Goal: Task Accomplishment & Management: Manage account settings

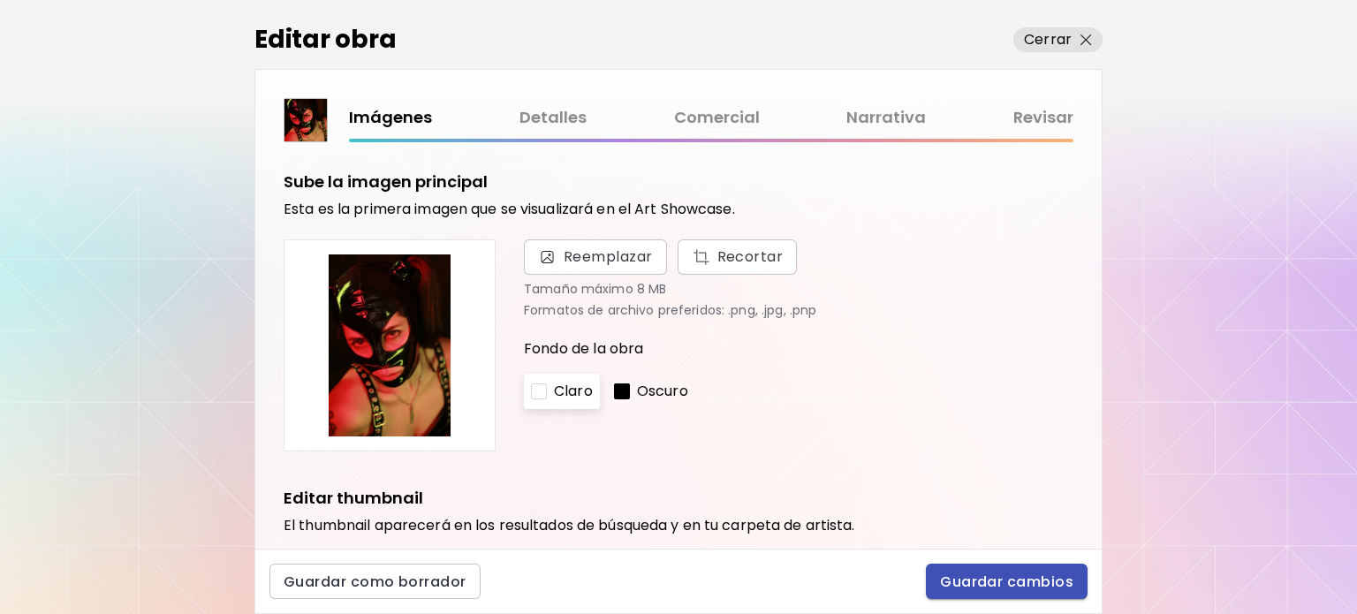
click at [1028, 582] on span "Guardar cambios" at bounding box center [1006, 582] width 133 height 19
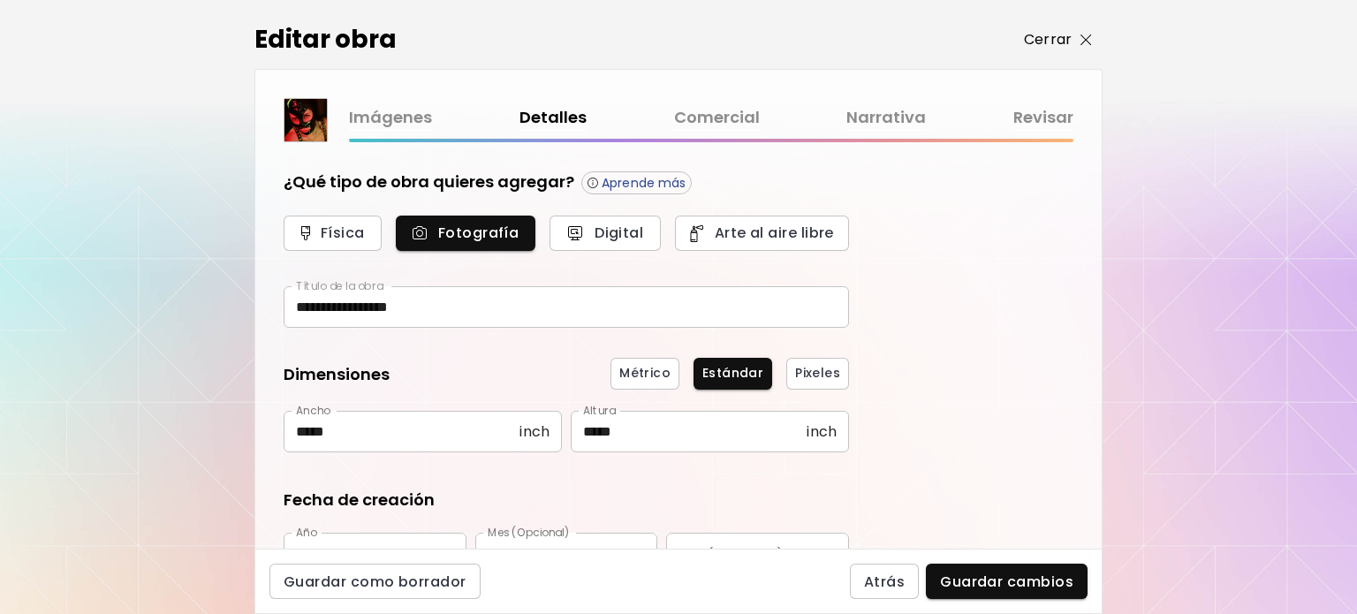
click at [1055, 35] on p "Cerrar" at bounding box center [1048, 39] width 48 height 21
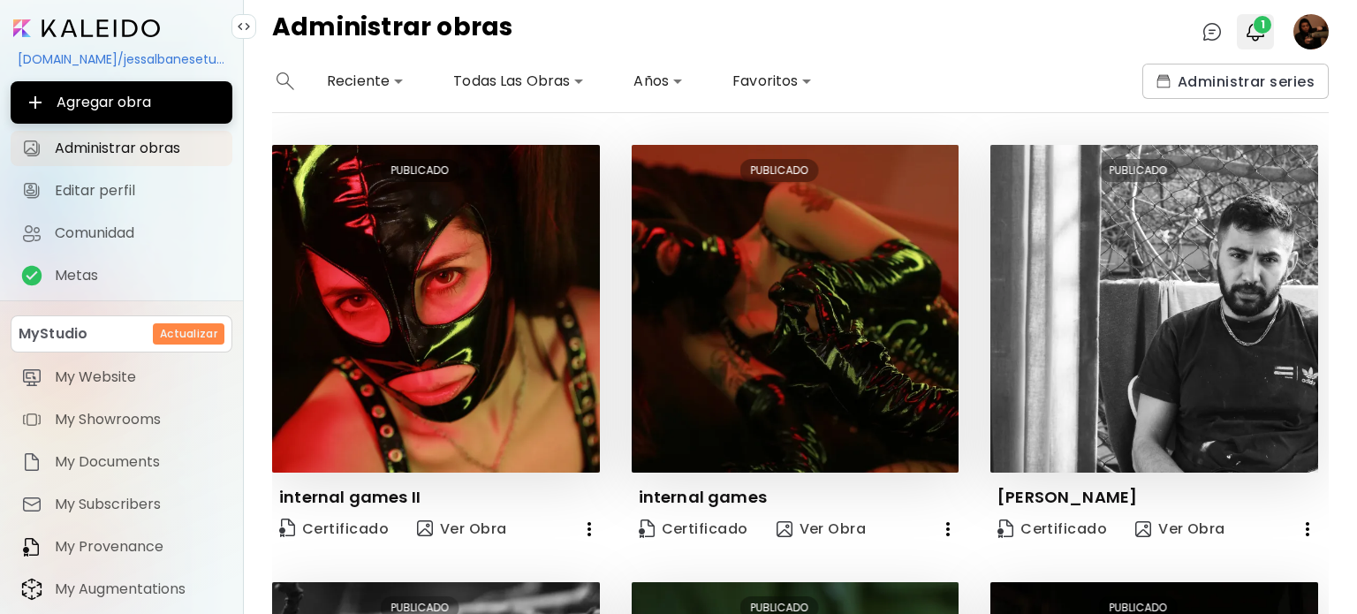
click at [1269, 31] on button "1" at bounding box center [1256, 32] width 30 height 30
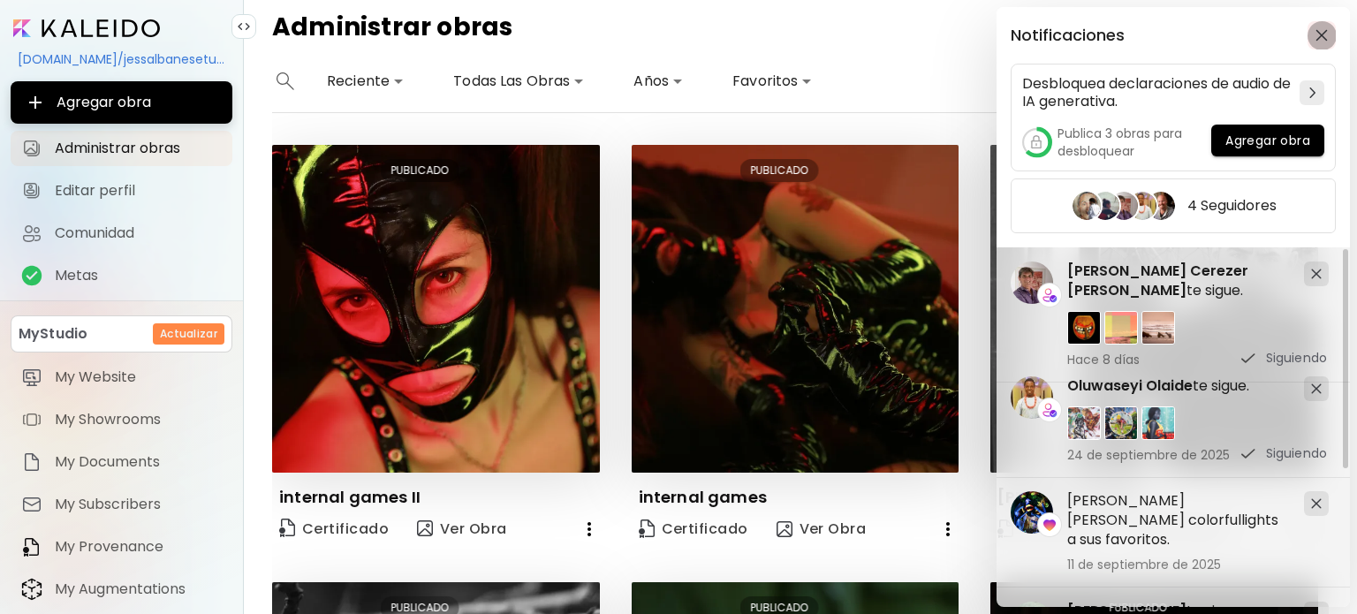
click at [1316, 38] on img "button" at bounding box center [1322, 35] width 12 height 12
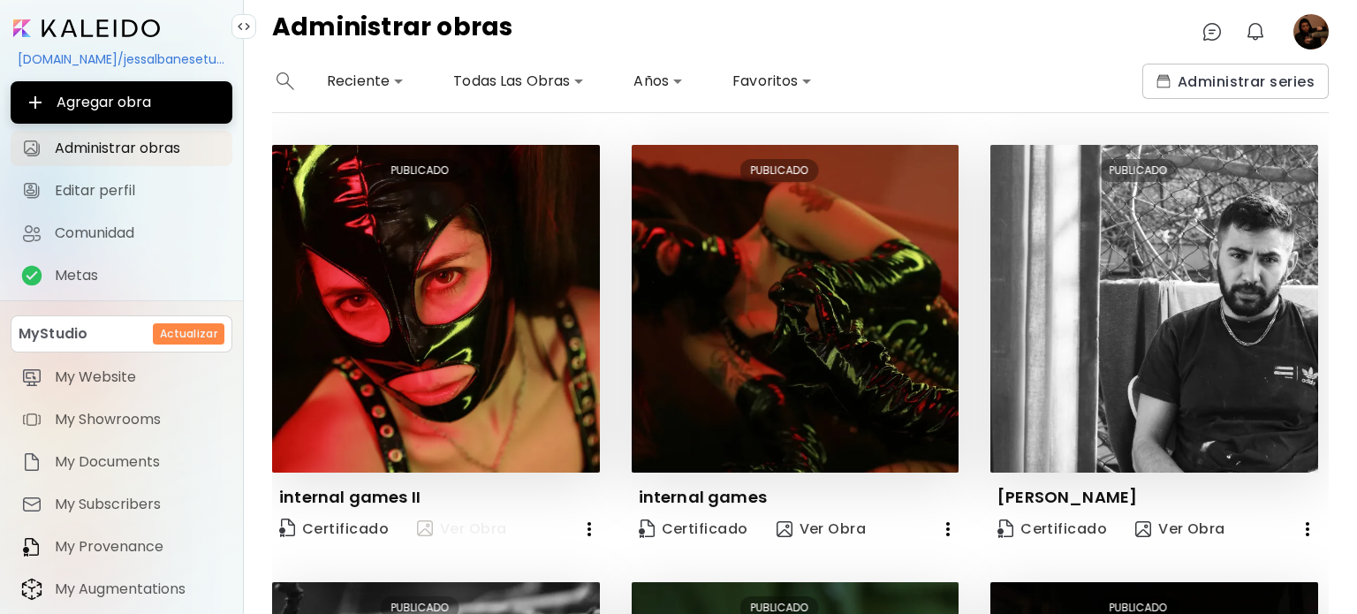
click at [483, 535] on span "Ver Obra" at bounding box center [462, 529] width 90 height 21
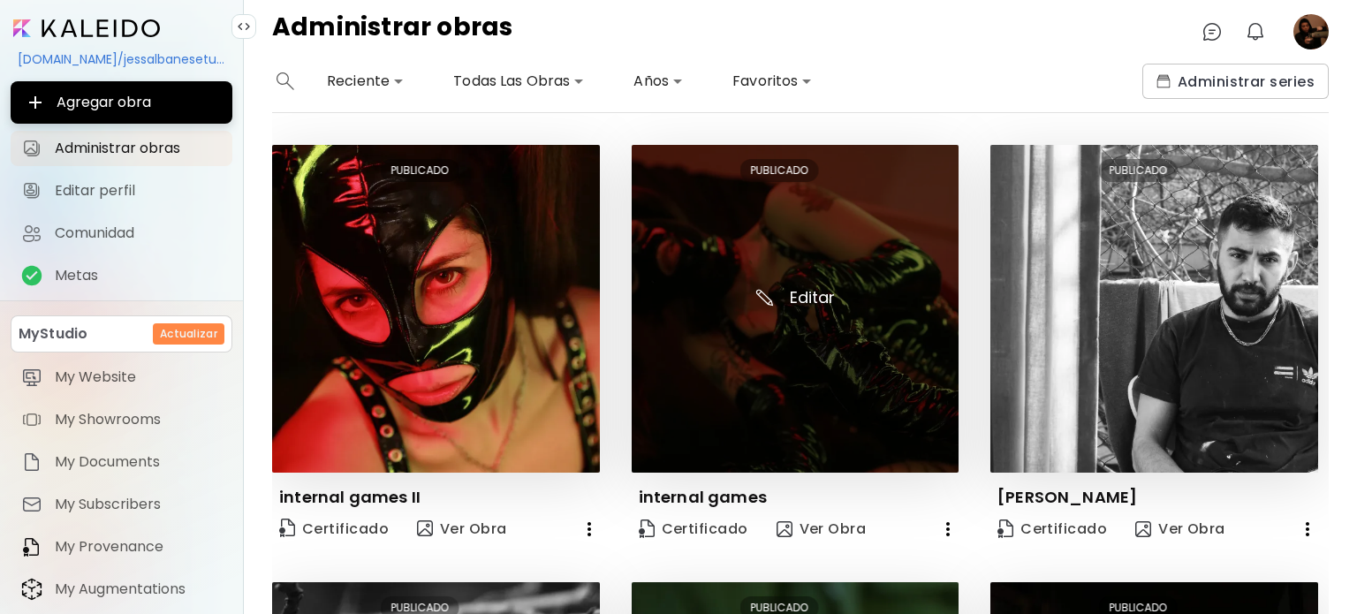
click at [882, 271] on img at bounding box center [796, 309] width 328 height 328
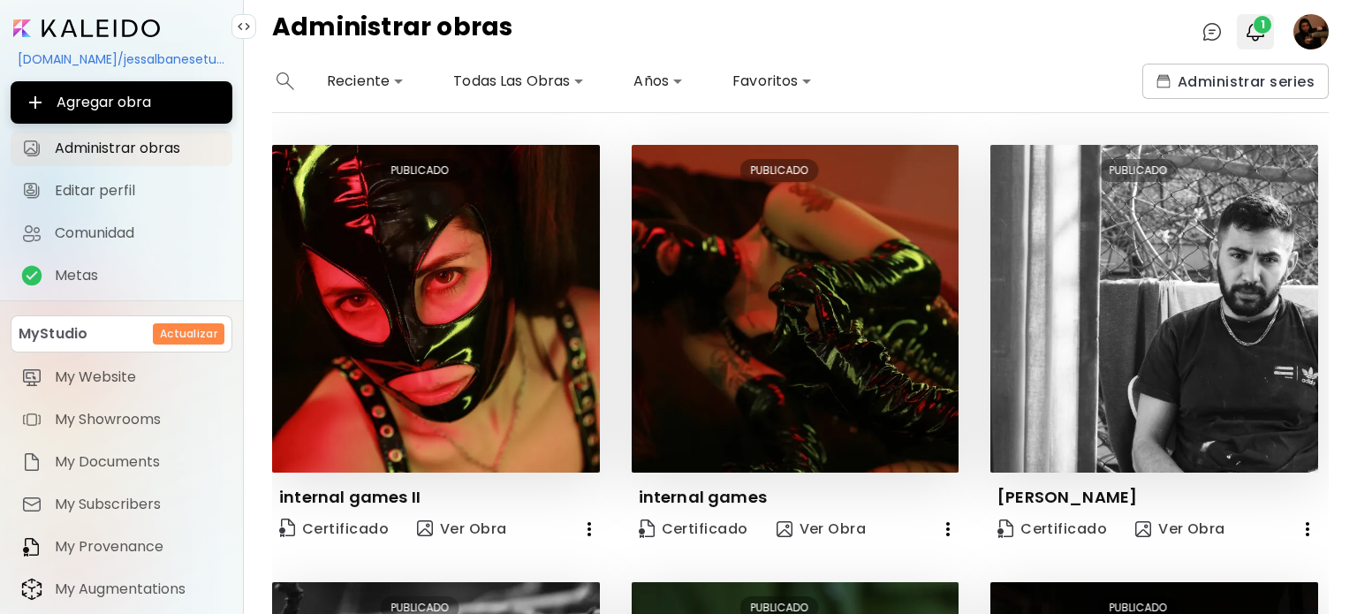
click at [1267, 31] on span "1" at bounding box center [1263, 25] width 18 height 18
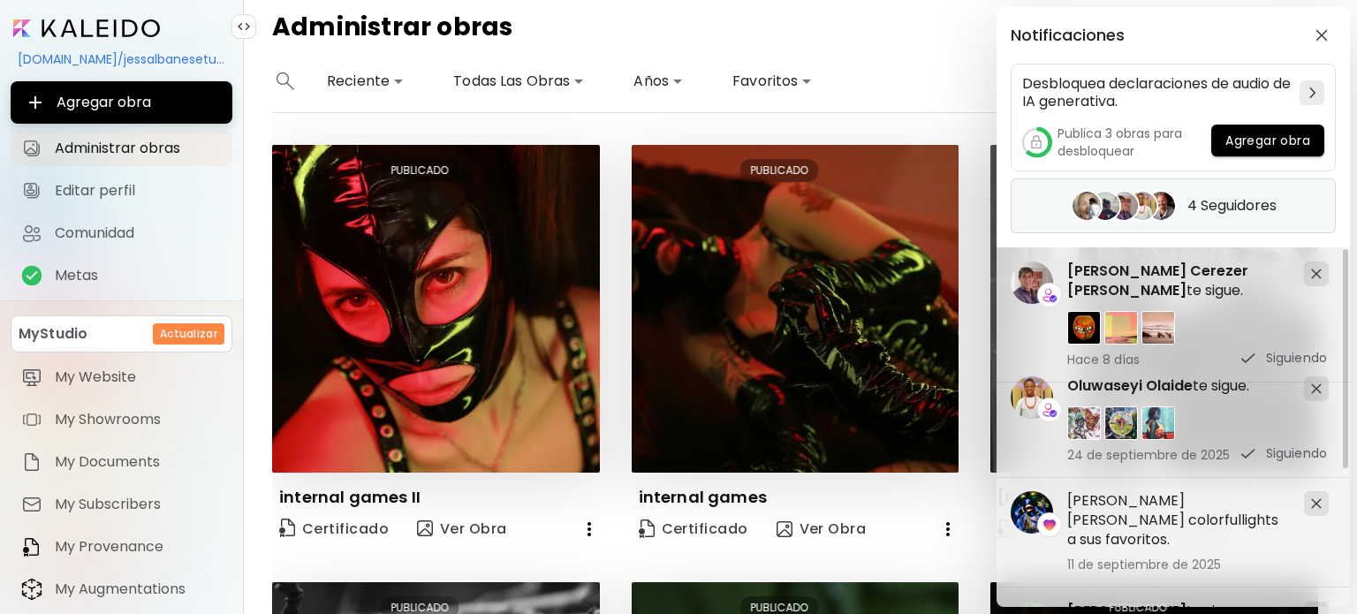
click at [1286, 211] on div "4 Seguidores" at bounding box center [1173, 205] width 325 height 55
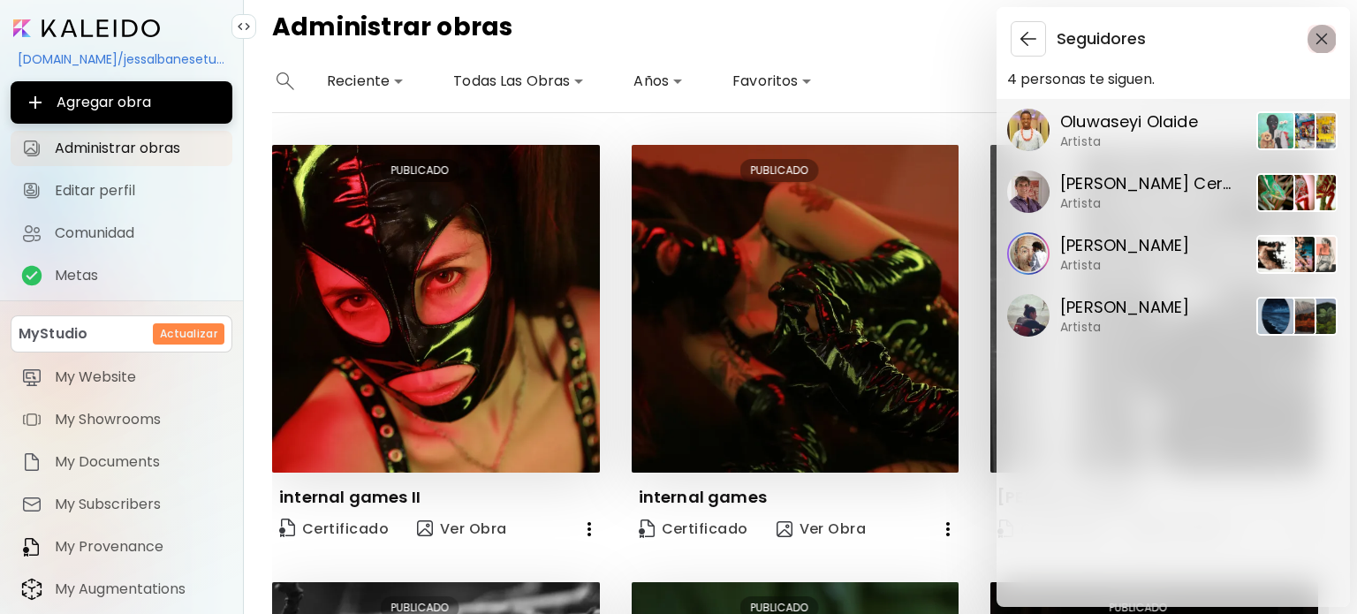
click at [1332, 37] on button "button" at bounding box center [1322, 39] width 28 height 28
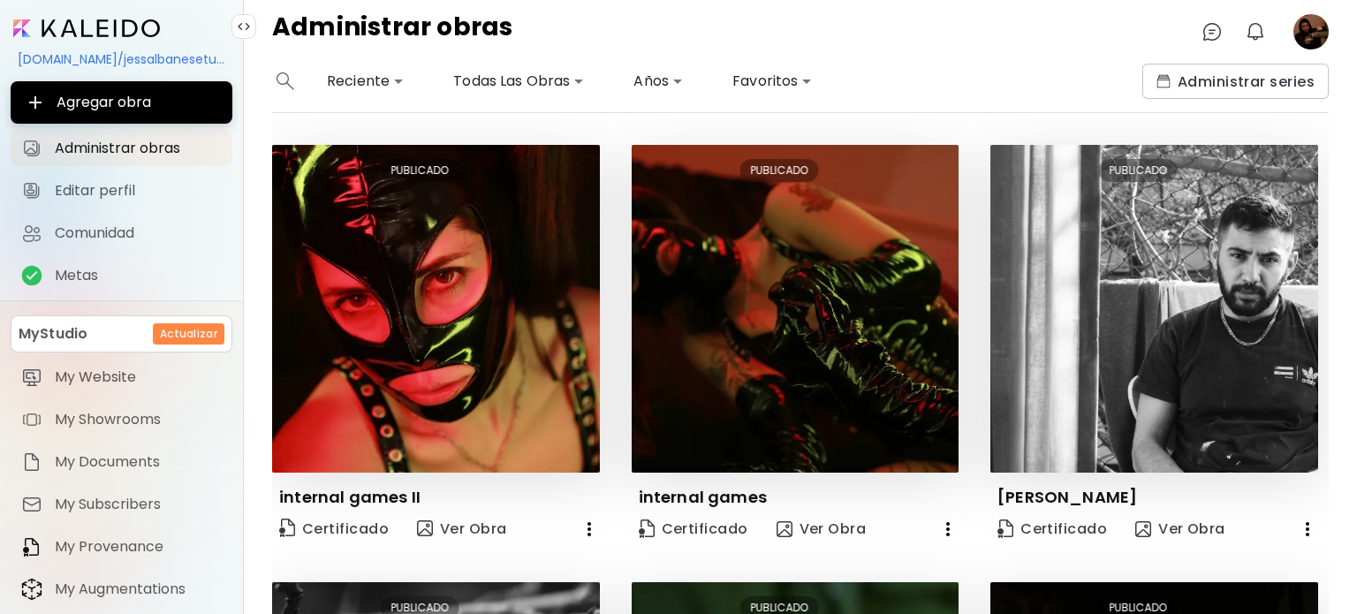
click at [1316, 39] on image at bounding box center [1311, 31] width 35 height 35
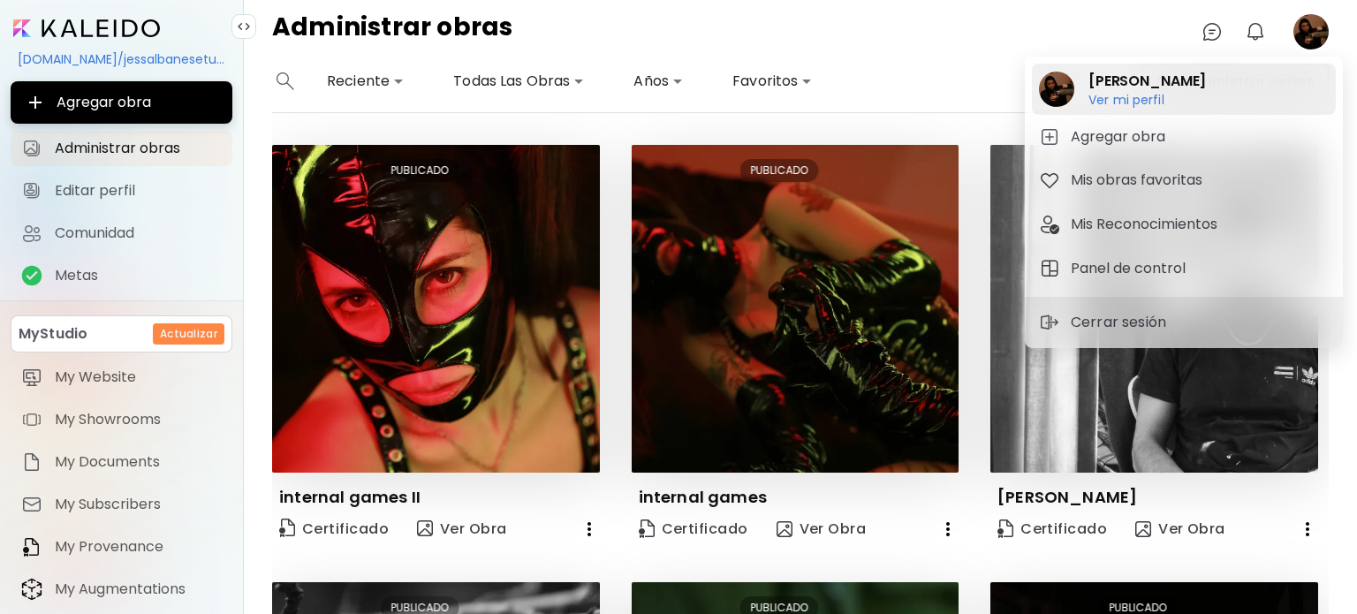
click at [1170, 100] on h6 "Ver mi perfil" at bounding box center [1148, 100] width 118 height 16
